Goal: Information Seeking & Learning: Learn about a topic

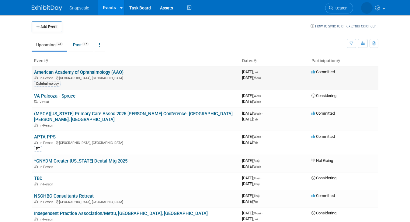
drag, startPoint x: 124, startPoint y: 73, endPoint x: 34, endPoint y: 72, distance: 90.4
click at [34, 72] on td "American Academy of Ophthalmology (AAO) In-Person Orlando, FL Ophthalmology" at bounding box center [136, 78] width 208 height 24
copy link "American Academy of Ophthalmology (AAO)"
click at [77, 46] on link "Past 17" at bounding box center [80, 45] width 25 height 12
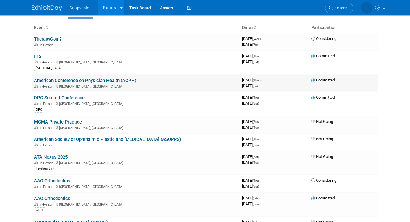
scroll to position [15, 0]
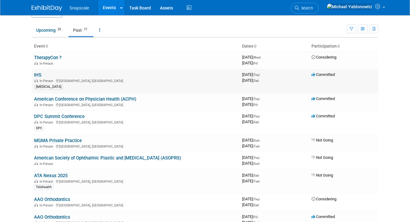
click at [39, 76] on link "IHS" at bounding box center [37, 74] width 7 height 5
click at [67, 139] on link "MGMA Private Practice" at bounding box center [58, 140] width 48 height 5
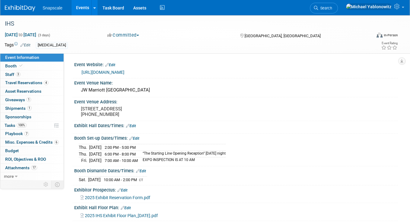
click at [116, 71] on link "[URL][DOMAIN_NAME]" at bounding box center [103, 72] width 43 height 5
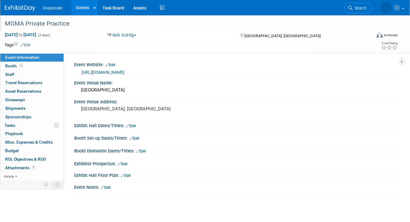
click at [67, 22] on div "MGMA Private Practice" at bounding box center [184, 23] width 362 height 11
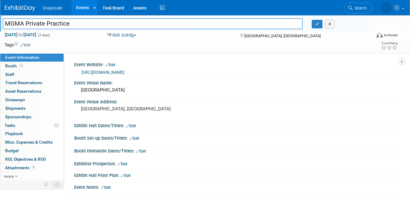
click at [67, 22] on input "MGMA Private Practice" at bounding box center [153, 23] width 300 height 11
